Goal: Entertainment & Leisure: Browse casually

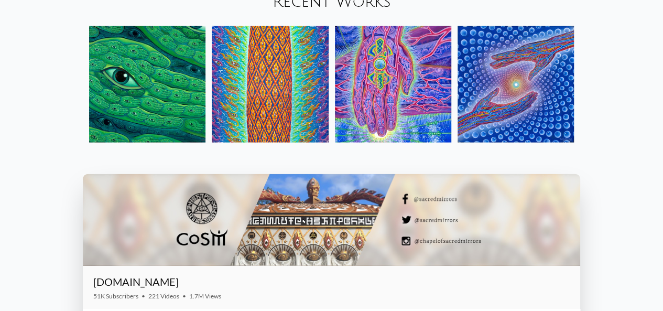
scroll to position [1106, 0]
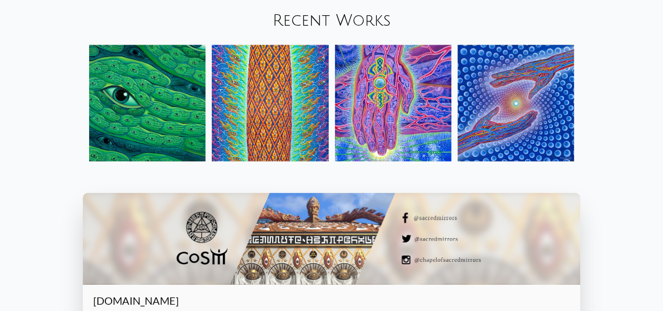
click at [149, 77] on img at bounding box center [147, 103] width 116 height 116
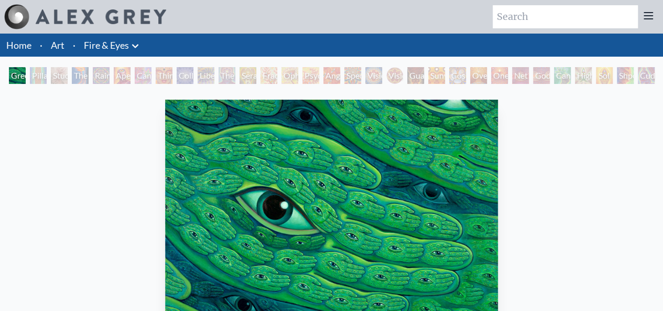
click at [37, 77] on div "Pillar of Awareness" at bounding box center [38, 75] width 17 height 17
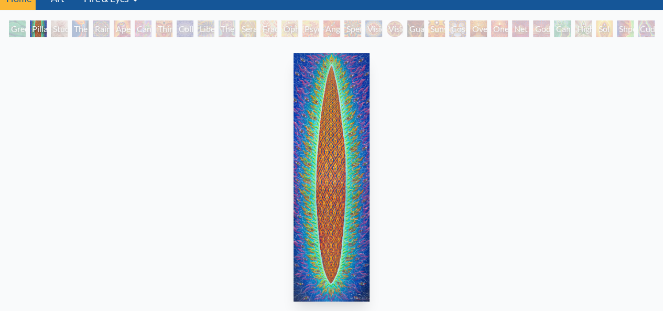
scroll to position [46, 0]
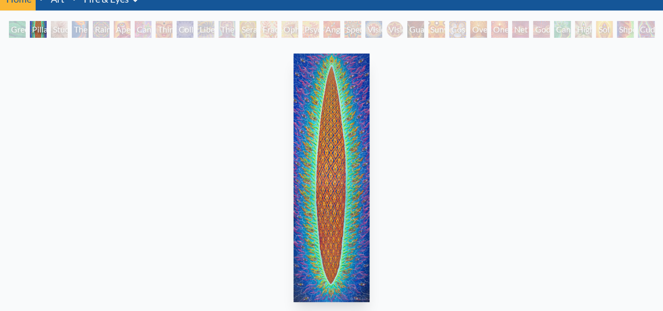
click at [67, 25] on div "Study for the Great Turn" at bounding box center [59, 29] width 17 height 17
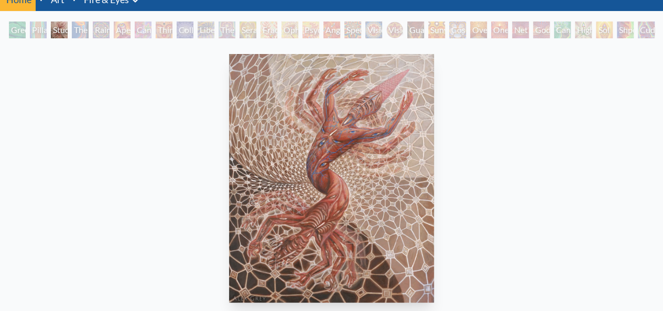
scroll to position [45, 0]
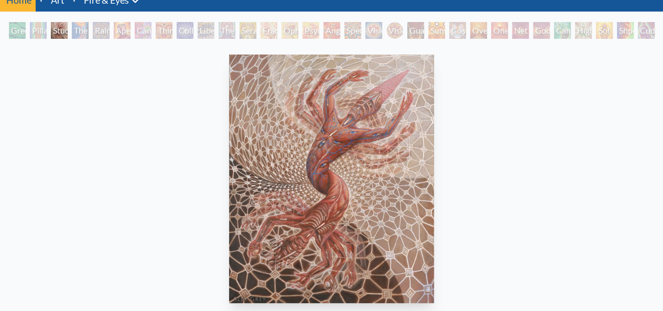
click at [80, 29] on div "The Torch" at bounding box center [80, 30] width 17 height 17
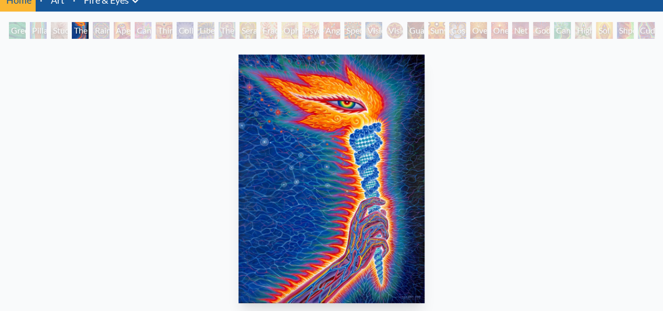
click at [110, 32] on div "Rainbow Eye Ripple" at bounding box center [101, 30] width 17 height 17
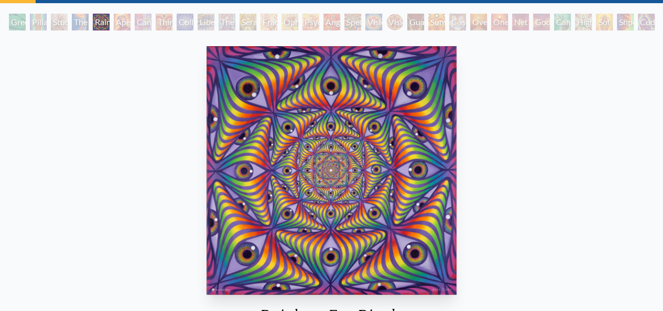
scroll to position [54, 0]
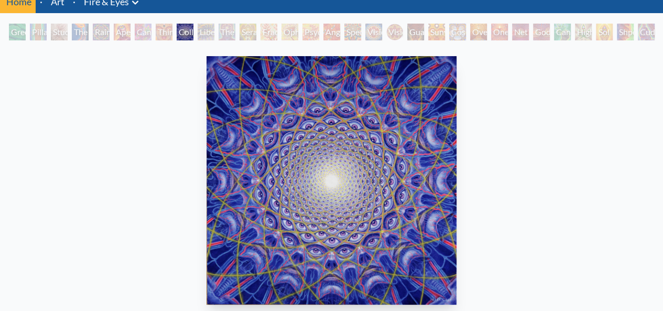
scroll to position [42, 0]
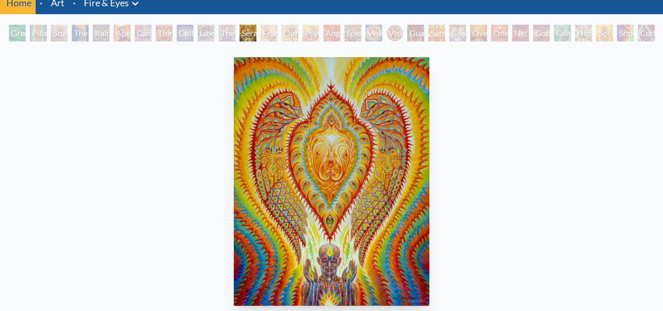
click at [84, 138] on div "Seraphic Transport Docking on the Third Eye 2004, acrylic on wood, 11 x 14 in. …" at bounding box center [331, 242] width 646 height 379
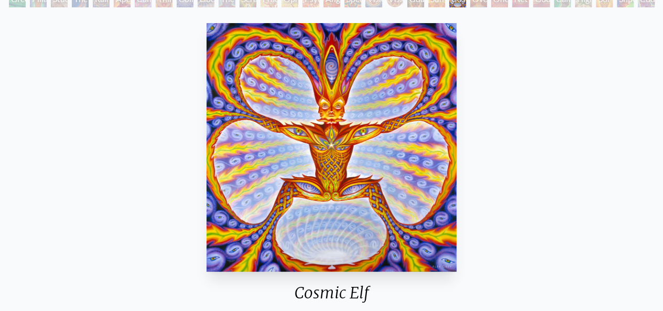
scroll to position [75, 0]
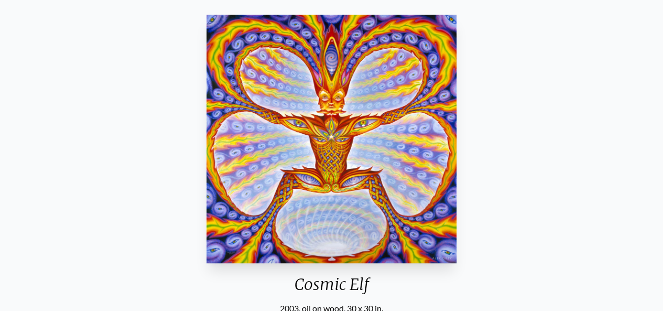
scroll to position [84, 0]
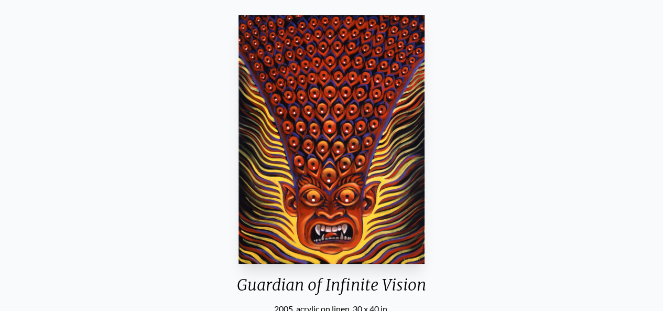
click at [589, 178] on div "Guardian of Infinite Vision 2005, acrylic on linen, 30 x 40 in. Visit the CoSM …" at bounding box center [331, 200] width 646 height 379
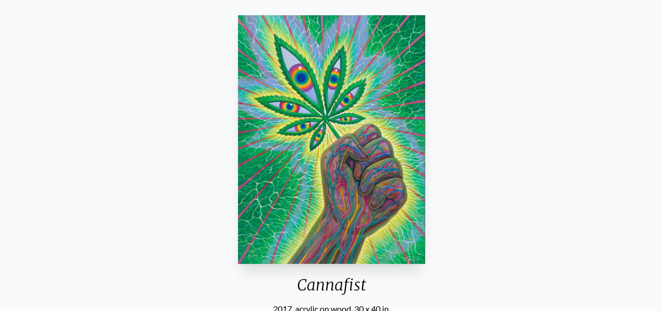
click at [589, 178] on div "Cannafist 2017, acrylic on wood, 30 x 40 in. Visit the CoSM Shop Cannafist - Ma…" at bounding box center [331, 316] width 646 height 611
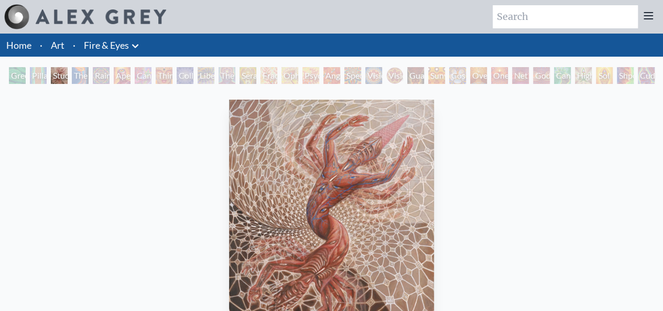
click at [56, 18] on img at bounding box center [101, 16] width 130 height 15
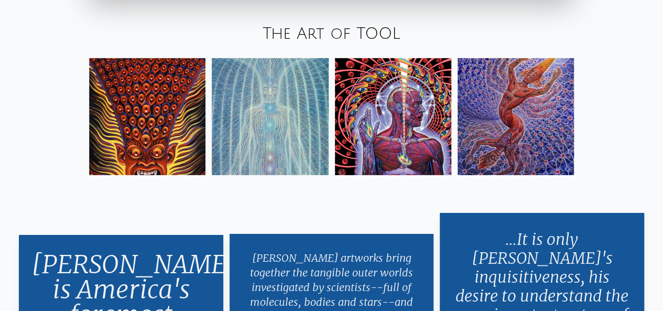
scroll to position [1647, 0]
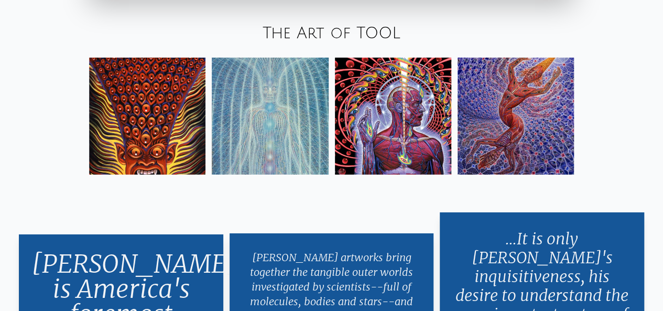
click at [529, 103] on img at bounding box center [515, 116] width 116 height 116
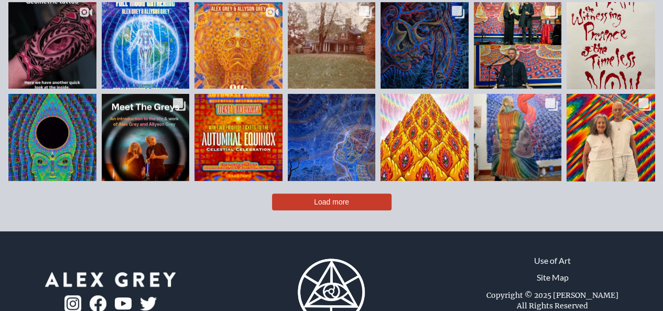
scroll to position [2193, 0]
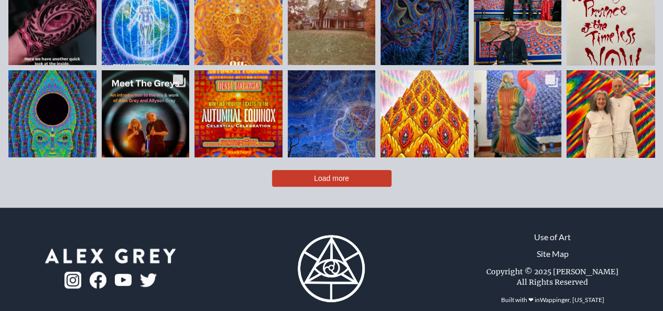
click at [340, 174] on span "Load more" at bounding box center [331, 178] width 35 height 8
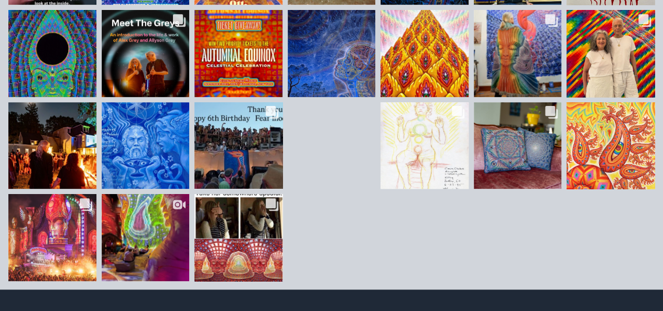
scroll to position [2253, 0]
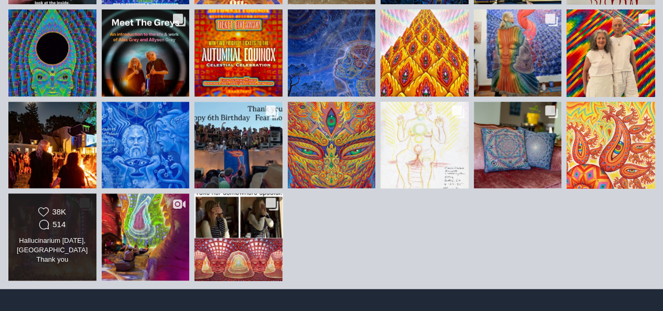
click at [90, 205] on div "Likes Count 38K Comments Count 514 Hallucinarium May 1, Madrid! Thank you @ally…" at bounding box center [52, 237] width 89 height 88
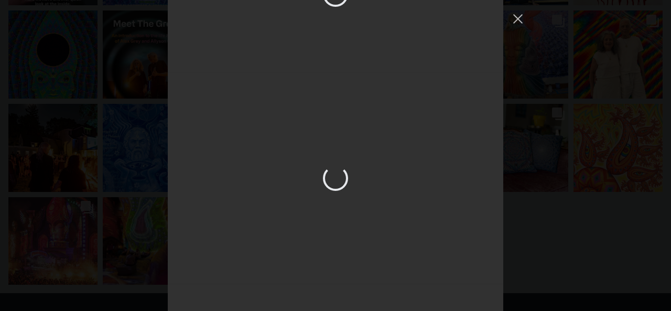
scroll to position [38, 0]
